Goal: Find specific page/section: Find specific page/section

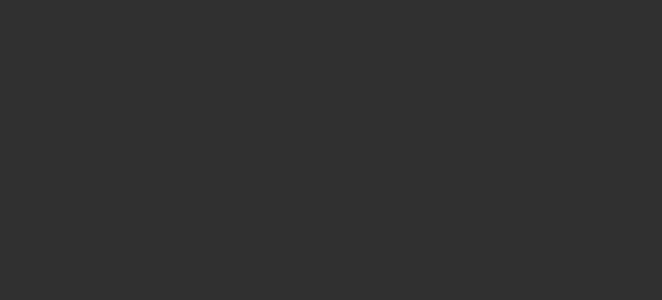
select select "10"
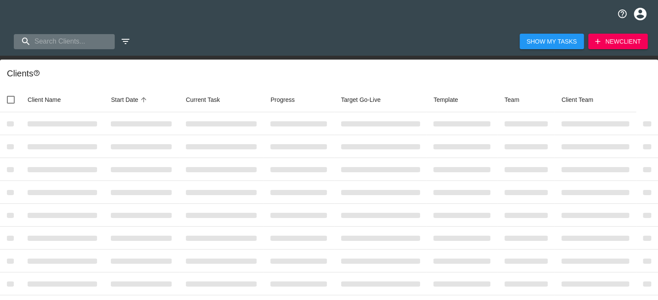
click at [50, 44] on input "search" at bounding box center [64, 41] width 101 height 15
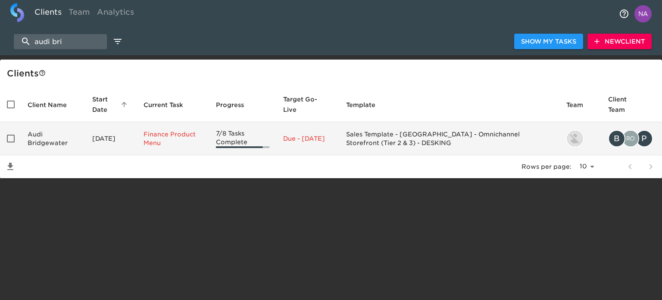
type input "audi bri"
click at [76, 146] on td "Audi Bridgewater" at bounding box center [53, 138] width 65 height 33
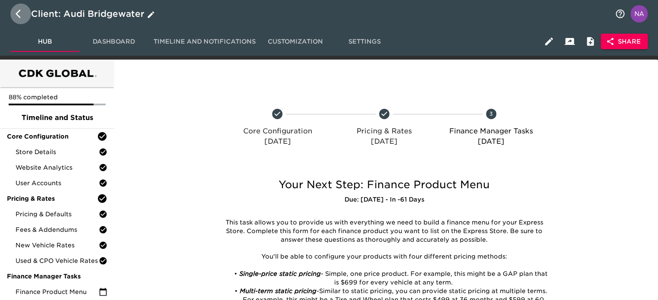
click at [21, 12] on icon "button" at bounding box center [21, 14] width 10 height 10
select select "10"
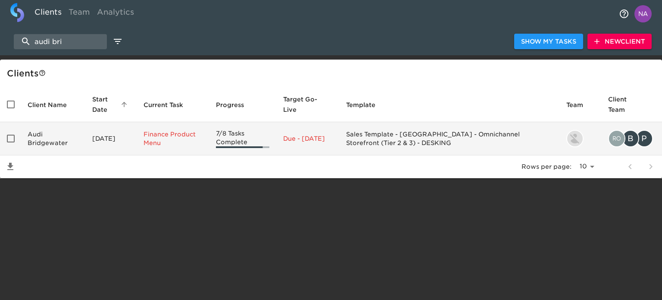
click at [332, 143] on p "Due - [DATE]" at bounding box center [307, 138] width 49 height 9
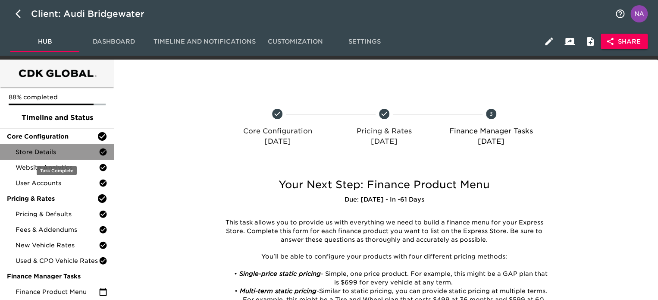
click at [80, 153] on span "Store Details" at bounding box center [57, 151] width 83 height 9
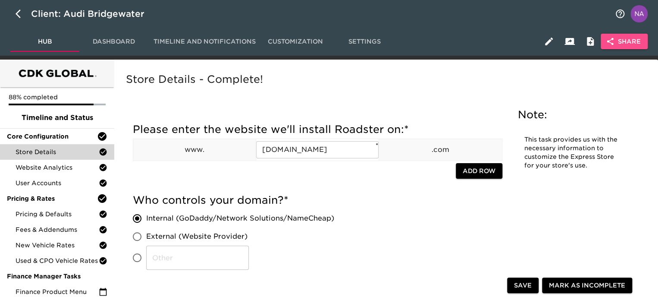
click at [626, 38] on span "Share" at bounding box center [623, 41] width 33 height 11
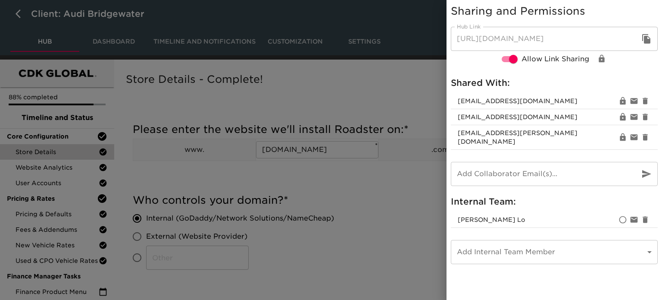
click at [392, 218] on div at bounding box center [331, 150] width 662 height 300
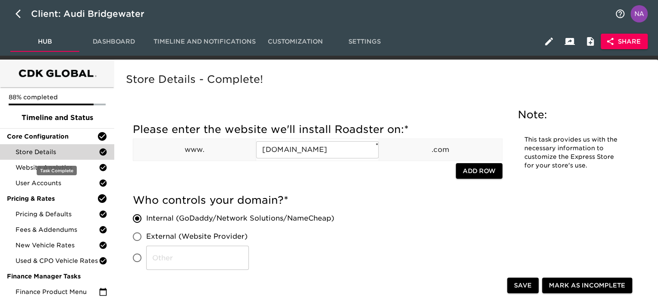
click at [56, 153] on span "Store Details" at bounding box center [57, 151] width 83 height 9
click at [333, 88] on div "Store Details - Complete!" at bounding box center [384, 86] width 520 height 30
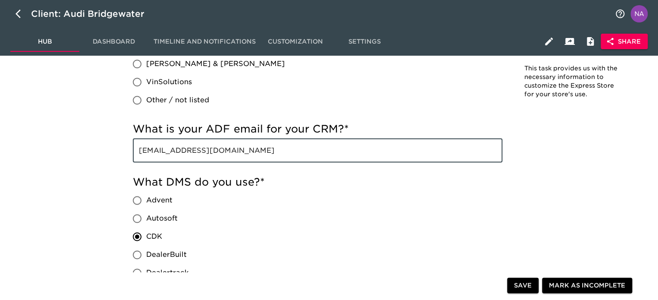
drag, startPoint x: 304, startPoint y: 153, endPoint x: 40, endPoint y: 159, distance: 264.7
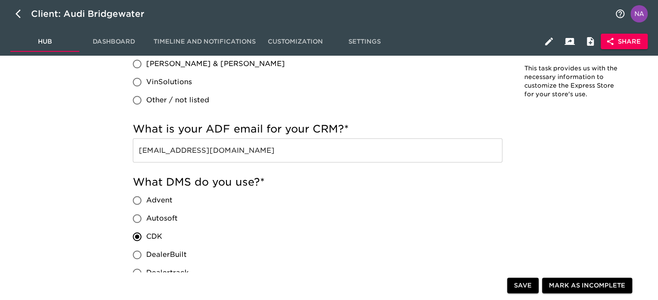
scroll to position [1226, 0]
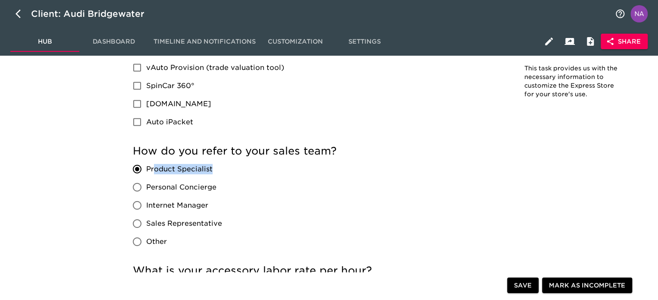
drag, startPoint x: 188, startPoint y: 171, endPoint x: 153, endPoint y: 170, distance: 34.5
click at [154, 170] on label "Product Specialist" at bounding box center [175, 169] width 94 height 18
copy span "oduct Specialist"
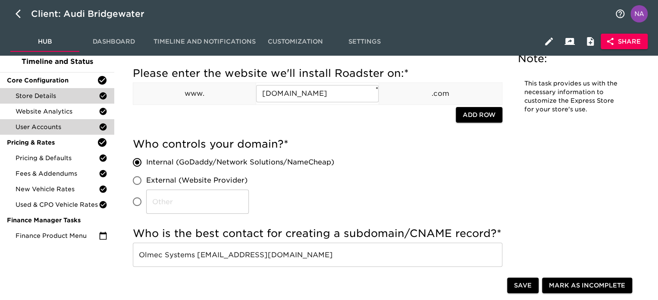
scroll to position [0, 0]
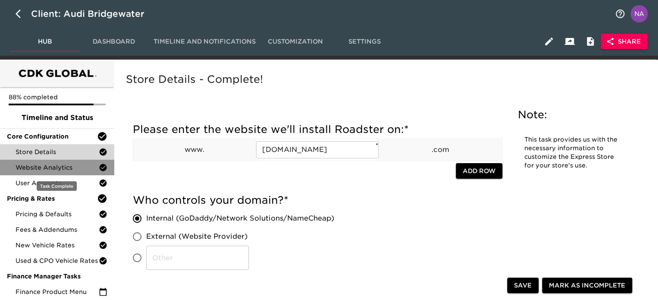
click at [39, 167] on span "Website Analytics" at bounding box center [57, 167] width 83 height 9
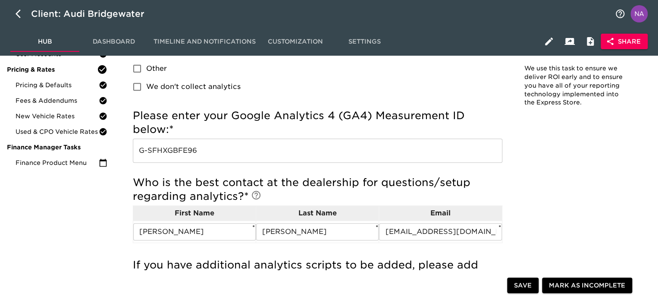
scroll to position [129, 0]
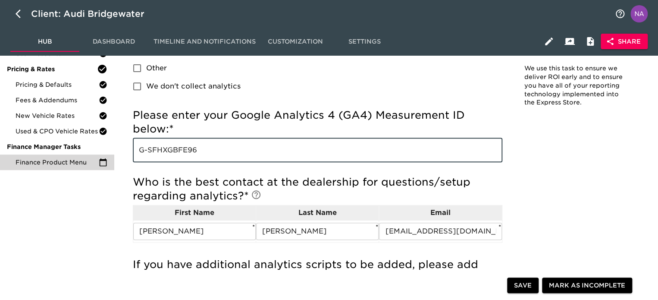
drag, startPoint x: 213, startPoint y: 147, endPoint x: 113, endPoint y: 164, distance: 101.8
click at [113, 164] on div "88% completed Timeline and Status Core Configuration Store Details Website Anal…" at bounding box center [329, 233] width 658 height 607
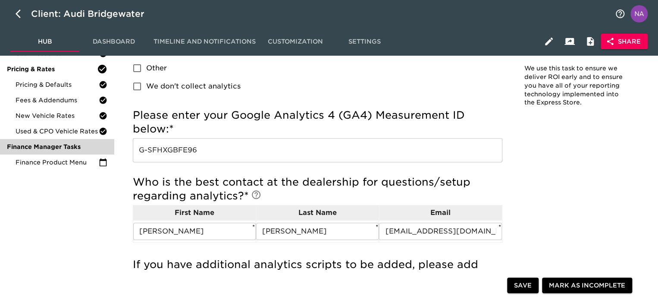
scroll to position [0, 0]
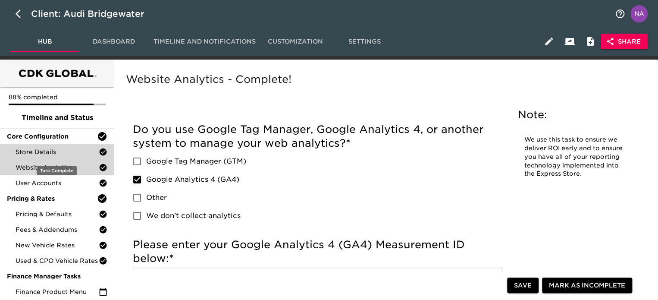
click at [50, 157] on div "Store Details" at bounding box center [57, 152] width 114 height 16
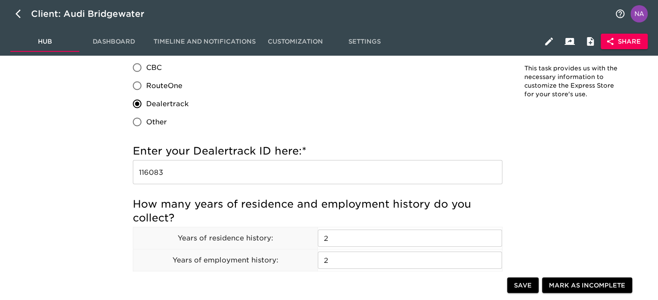
scroll to position [877, 0]
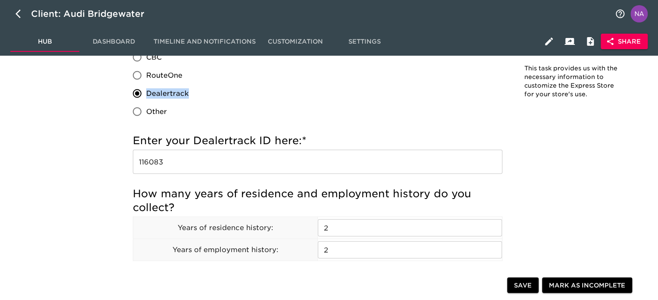
drag, startPoint x: 192, startPoint y: 92, endPoint x: 148, endPoint y: 90, distance: 43.6
click at [148, 90] on div "eLEND CBC RouteOne Dealertrack Other" at bounding box center [164, 75] width 63 height 90
copy span "Dealertrack"
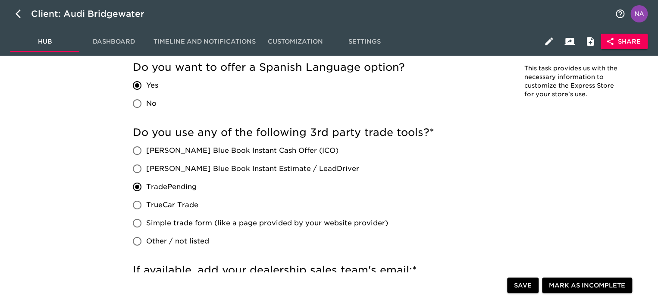
scroll to position [1143, 0]
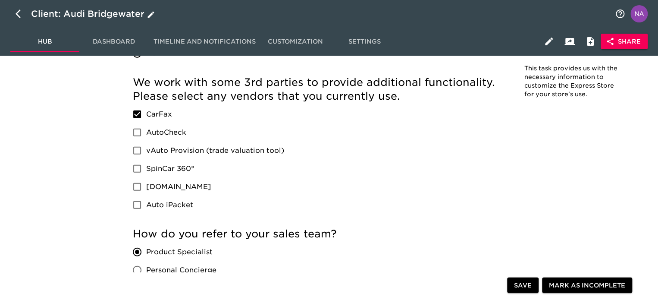
click at [19, 13] on icon "button" at bounding box center [21, 14] width 10 height 10
select select "10"
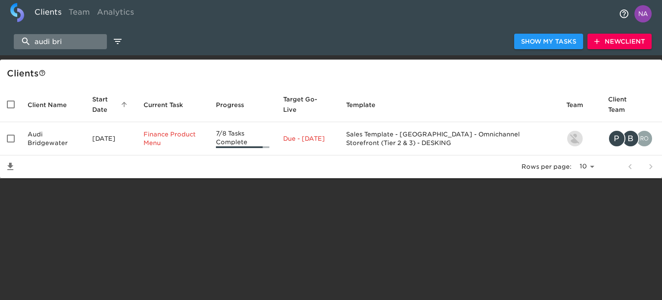
click at [49, 44] on input "audi bri" at bounding box center [60, 41] width 93 height 15
click at [48, 43] on input "audi bri" at bounding box center [60, 41] width 93 height 15
paste input "Land Rover Warwick"
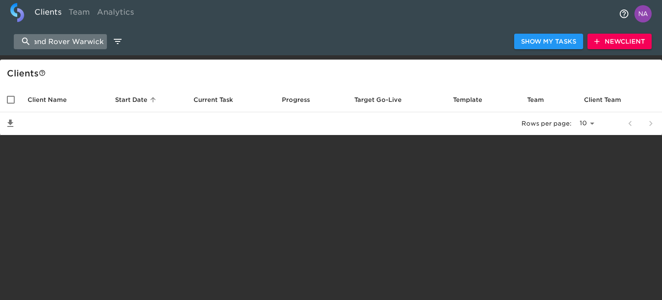
click at [48, 43] on input "audLand Rover Warwicki bri" at bounding box center [60, 41] width 93 height 15
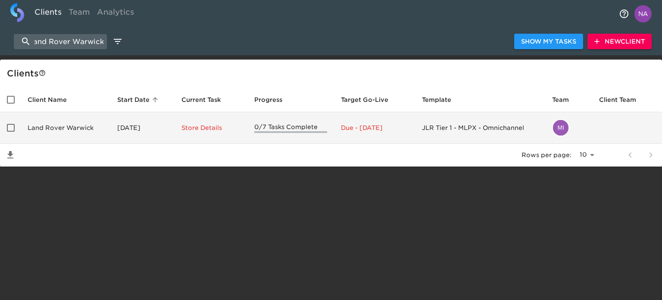
type input "Land Rover Warwick"
click at [82, 127] on td "Land Rover Warwick" at bounding box center [66, 127] width 90 height 31
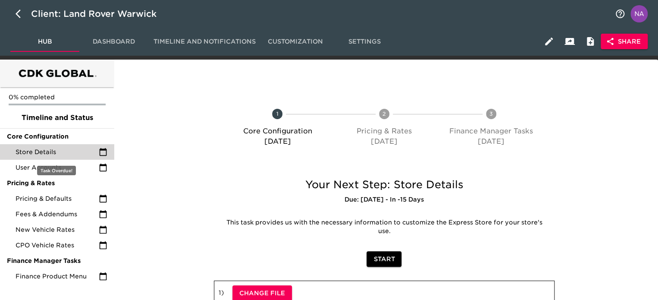
click at [48, 151] on span "Store Details" at bounding box center [57, 151] width 83 height 9
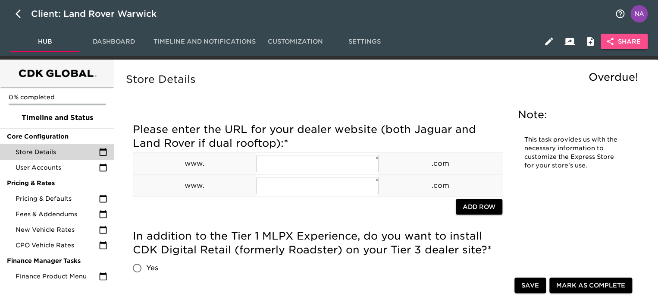
click at [621, 44] on span "Share" at bounding box center [623, 41] width 33 height 11
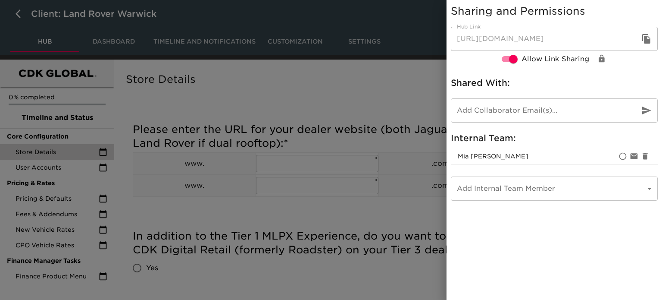
click at [320, 88] on div at bounding box center [331, 150] width 662 height 300
